Goal: Task Accomplishment & Management: Use online tool/utility

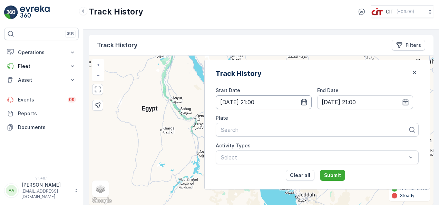
click at [312, 104] on input "[DATE] 21:00" at bounding box center [264, 102] width 96 height 14
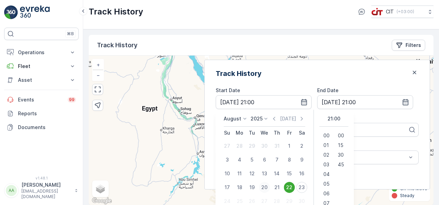
click at [270, 188] on div "20" at bounding box center [264, 187] width 11 height 11
type input "[DATE] 21:00"
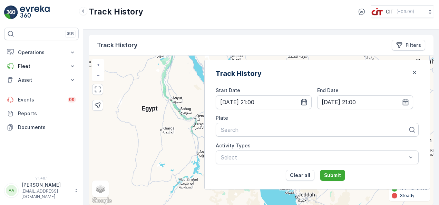
type input "[DATE] 21:00"
click at [312, 107] on input "[DATE] 21:00" at bounding box center [264, 102] width 96 height 14
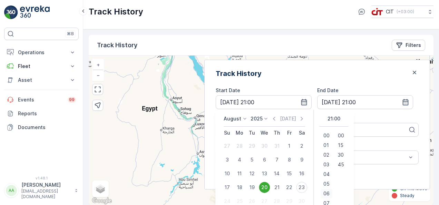
click at [330, 192] on span "06" at bounding box center [326, 193] width 6 height 7
type input "[DATE] 06:00"
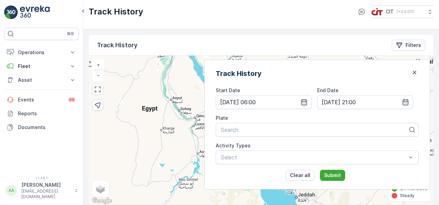
click at [415, 106] on div "Start Date [DATE] 06:00 End Date [DATE] 21:00 Plate Search Activity Types Selec…" at bounding box center [317, 134] width 203 height 94
click at [403, 104] on icon "button" at bounding box center [405, 102] width 7 height 7
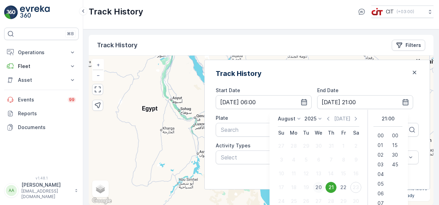
click at [324, 187] on div "20" at bounding box center [318, 187] width 11 height 11
type input "[DATE] 21:00"
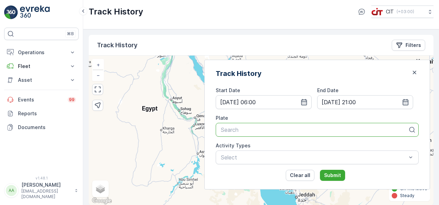
click at [257, 129] on div at bounding box center [314, 130] width 188 height 6
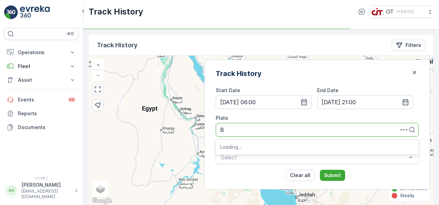
type input "BE"
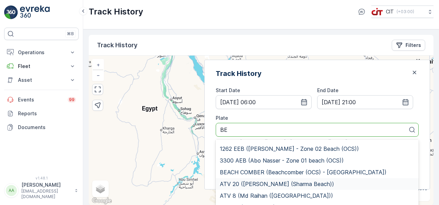
scroll to position [87, 0]
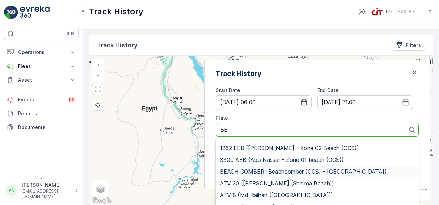
click at [278, 168] on span "BEACH COMBER (Beachcomber (OCS) - [GEOGRAPHIC_DATA])" at bounding box center [303, 171] width 167 height 6
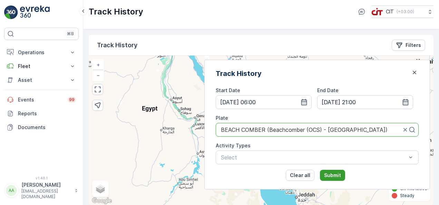
click at [342, 171] on button "Submit" at bounding box center [332, 175] width 25 height 11
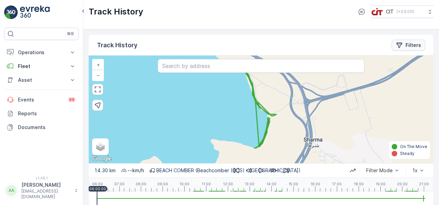
click at [412, 43] on p "Filters" at bounding box center [414, 45] width 16 height 7
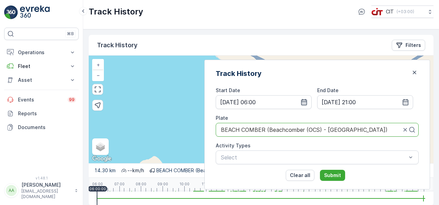
click at [307, 99] on icon "button" at bounding box center [304, 102] width 6 height 6
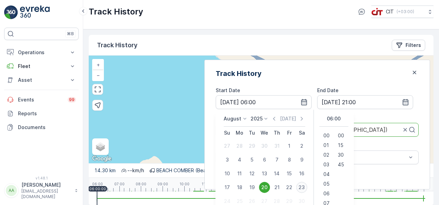
click at [307, 186] on div "23" at bounding box center [301, 187] width 11 height 11
type input "[DATE] 06:00"
type input "[DATE] 21:00"
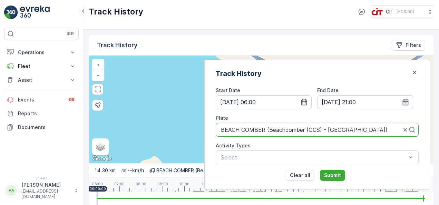
click at [405, 101] on icon "button" at bounding box center [406, 102] width 6 height 6
click at [395, 80] on div "Track History Start Date [DATE] 06:00 End Date [DATE] 21:00 Plate BEACH COMBER …" at bounding box center [317, 125] width 226 height 130
click at [341, 173] on p "Submit" at bounding box center [332, 175] width 17 height 7
